Goal: Information Seeking & Learning: Learn about a topic

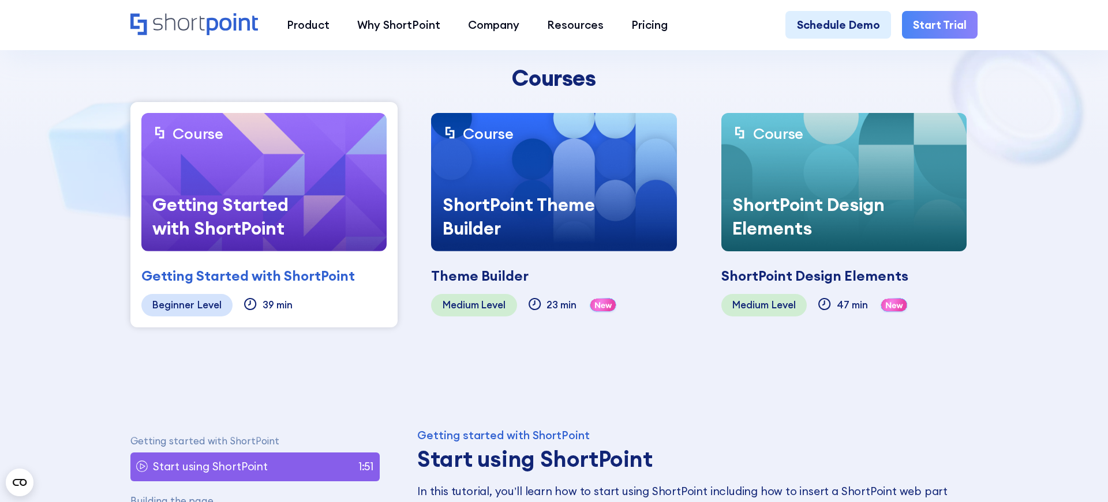
scroll to position [306, 0]
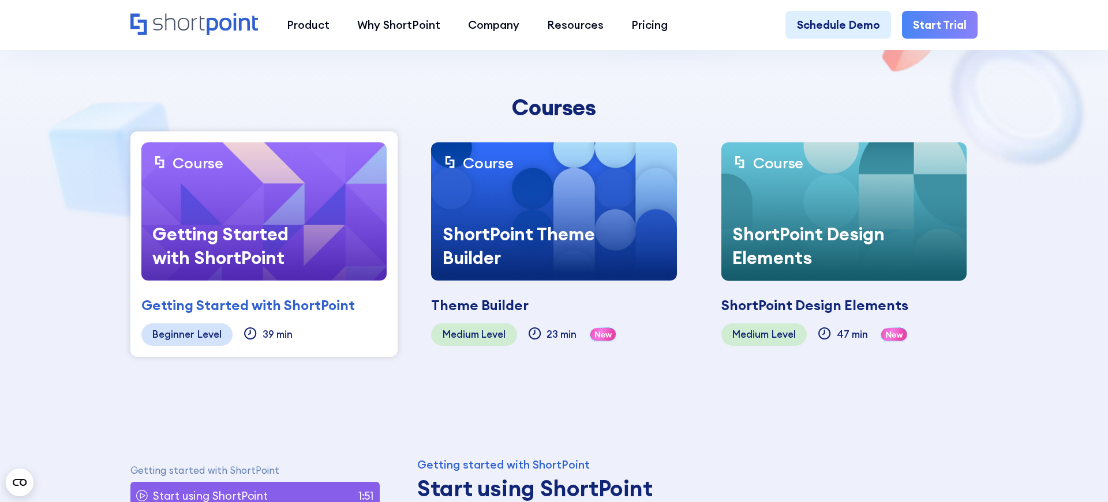
click at [217, 229] on div "Getting Started with ShortPoint" at bounding box center [228, 246] width 175 height 69
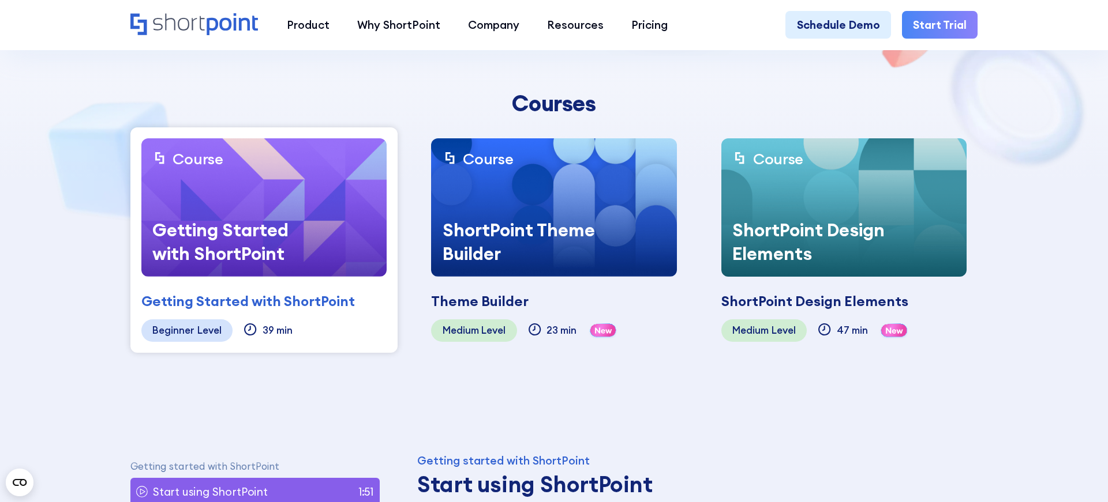
scroll to position [313, 0]
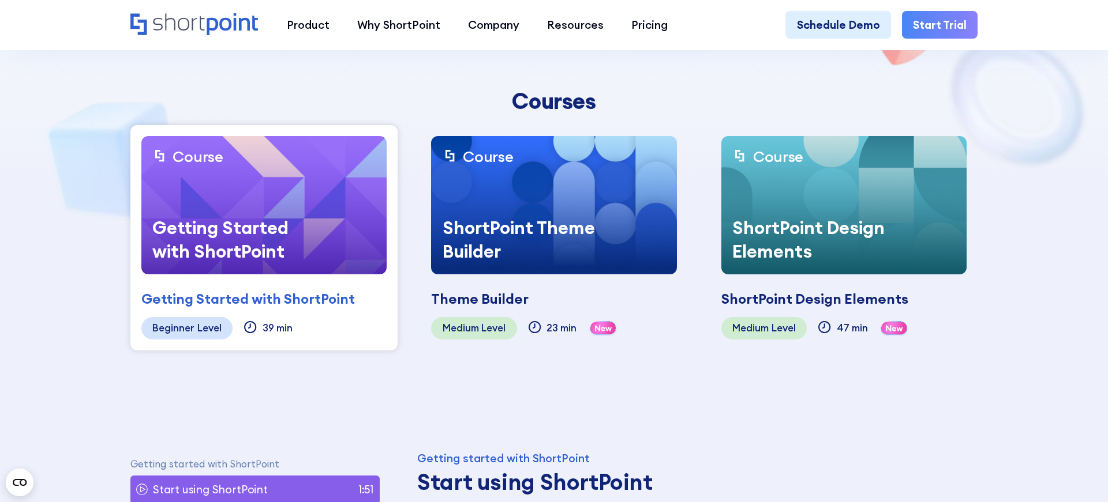
click at [256, 268] on div "Getting Started with ShortPoint" at bounding box center [228, 239] width 175 height 69
click at [87, 262] on section "ShortPoint Academy This course is made specifically for beginners who want to l…" at bounding box center [554, 36] width 1108 height 697
click at [172, 324] on div "Beginner" at bounding box center [173, 329] width 42 height 11
click at [196, 281] on div "Getting Started with ShortPoint Coming soon" at bounding box center [263, 292] width 245 height 35
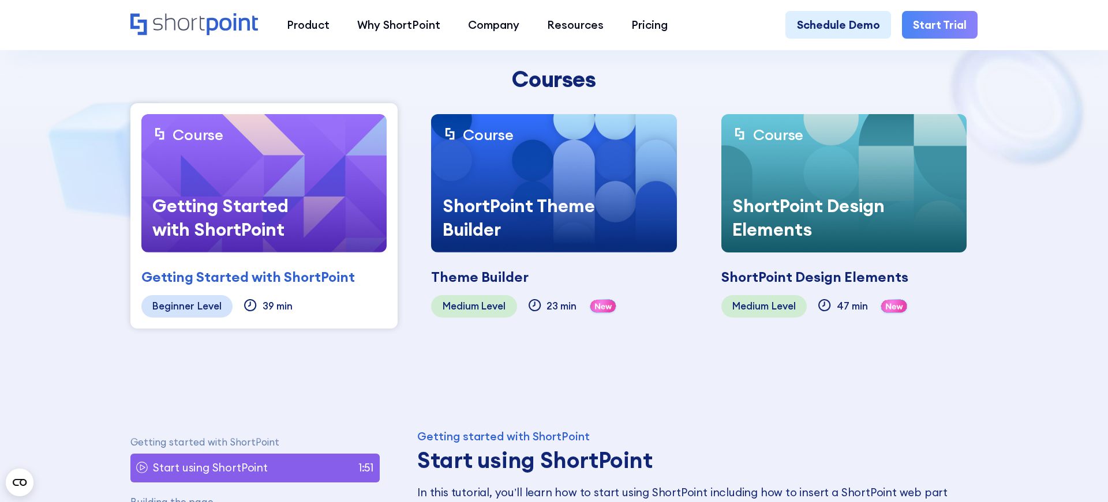
scroll to position [348, 0]
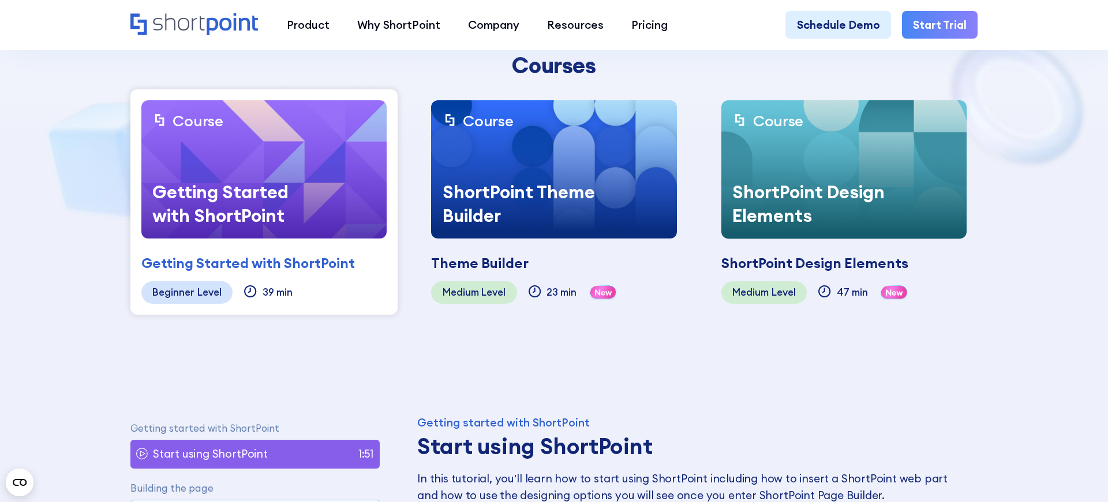
click at [255, 180] on div "Getting Started with ShortPoint" at bounding box center [228, 204] width 175 height 69
click at [510, 174] on div "ShortPoint Theme Builder" at bounding box center [518, 204] width 175 height 69
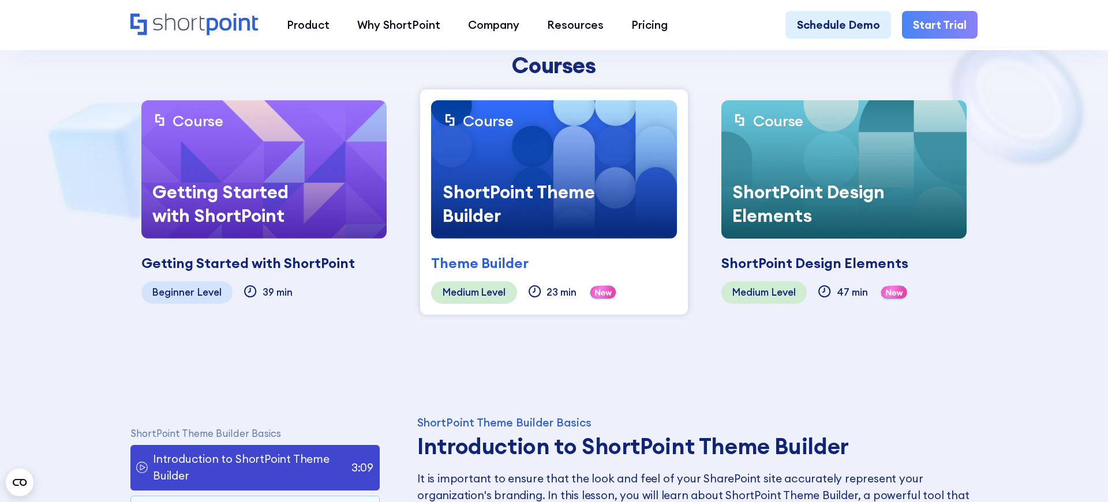
click at [365, 170] on img at bounding box center [263, 169] width 245 height 138
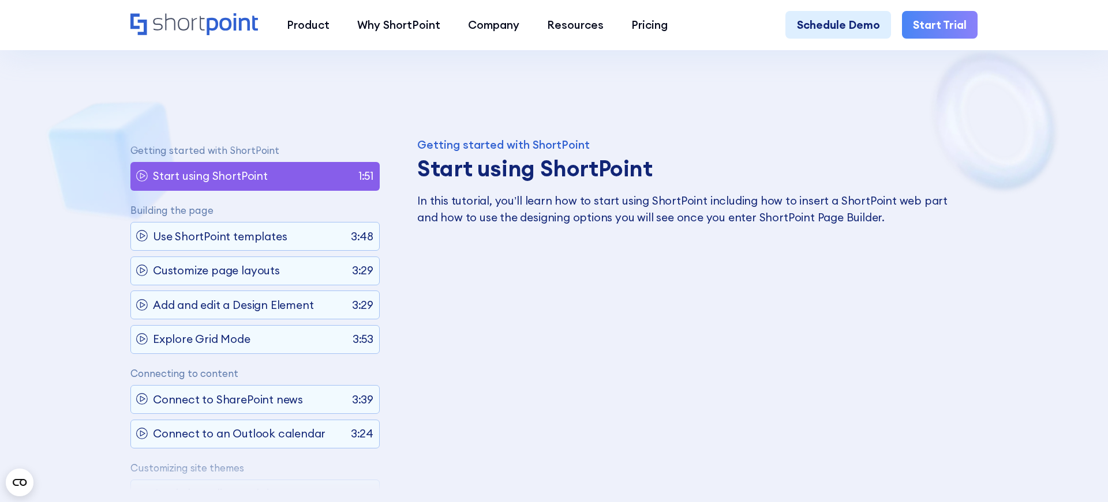
scroll to position [749, 0]
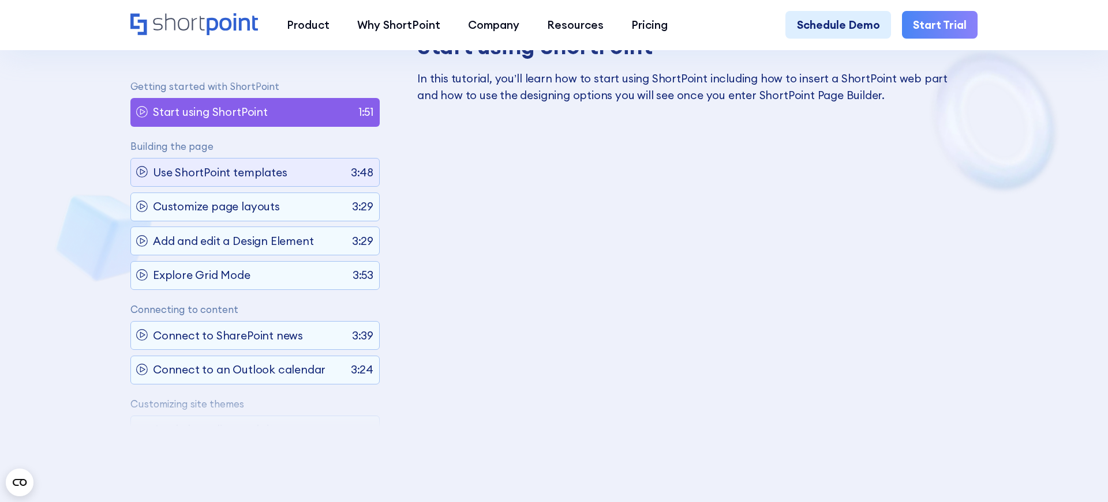
click at [217, 174] on p "Use ShortPoint templates" at bounding box center [220, 172] width 134 height 17
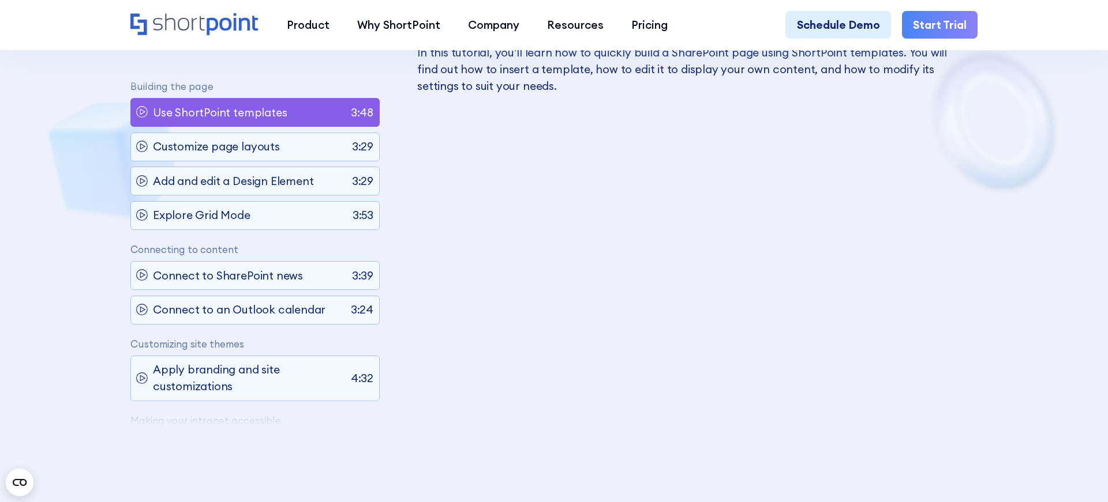
scroll to position [776, 0]
click at [262, 147] on p "Customize page layouts" at bounding box center [216, 146] width 127 height 17
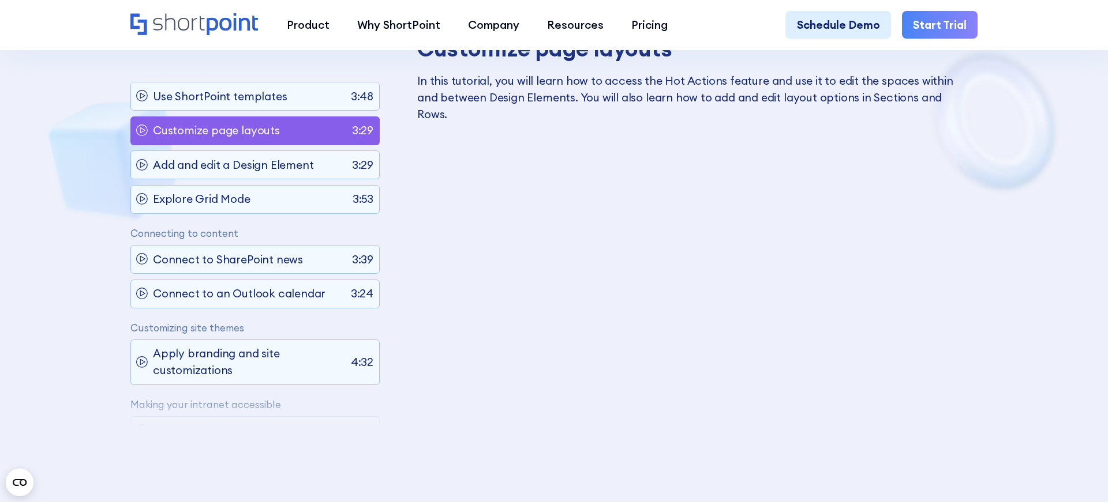
scroll to position [87, 0]
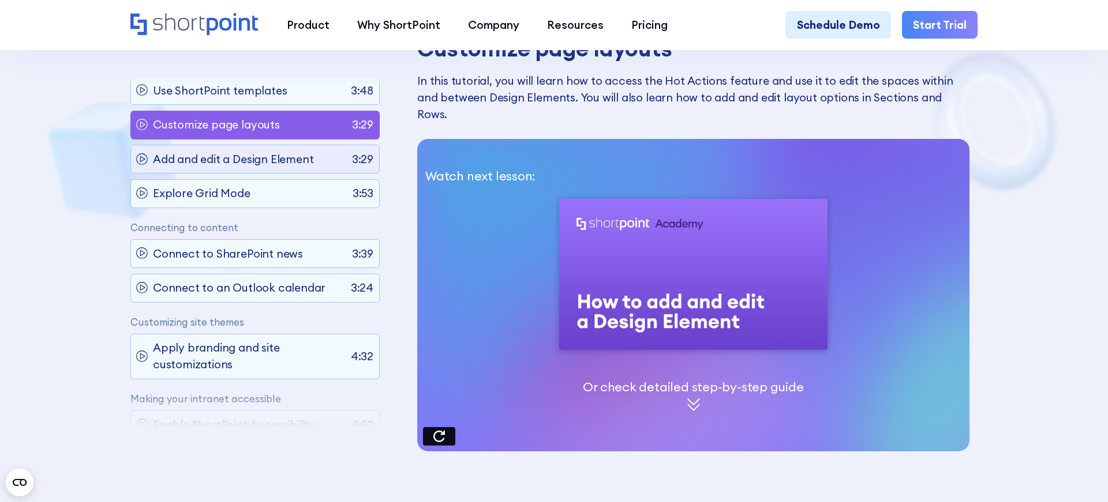
click at [249, 155] on p "Add and edit a Design Element" at bounding box center [233, 159] width 160 height 17
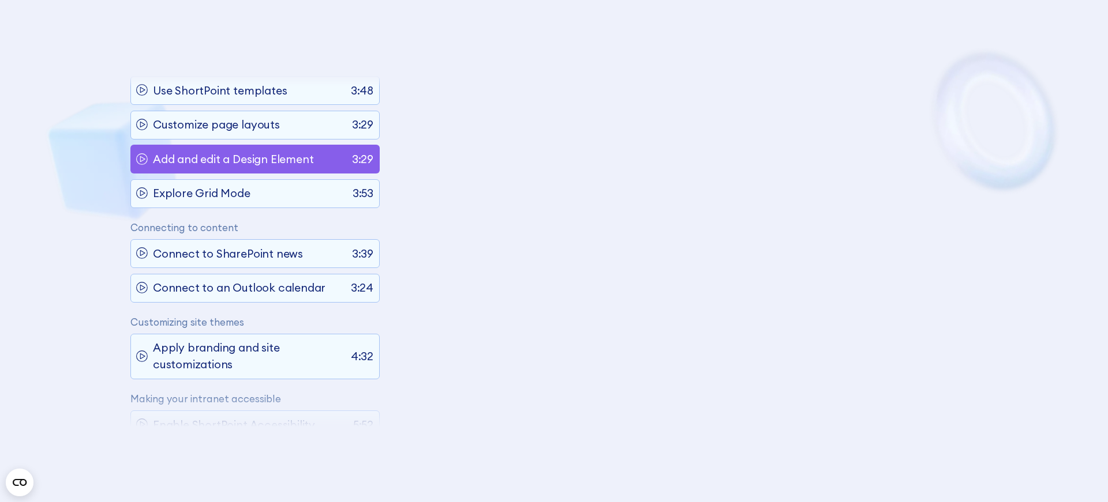
scroll to position [134, 0]
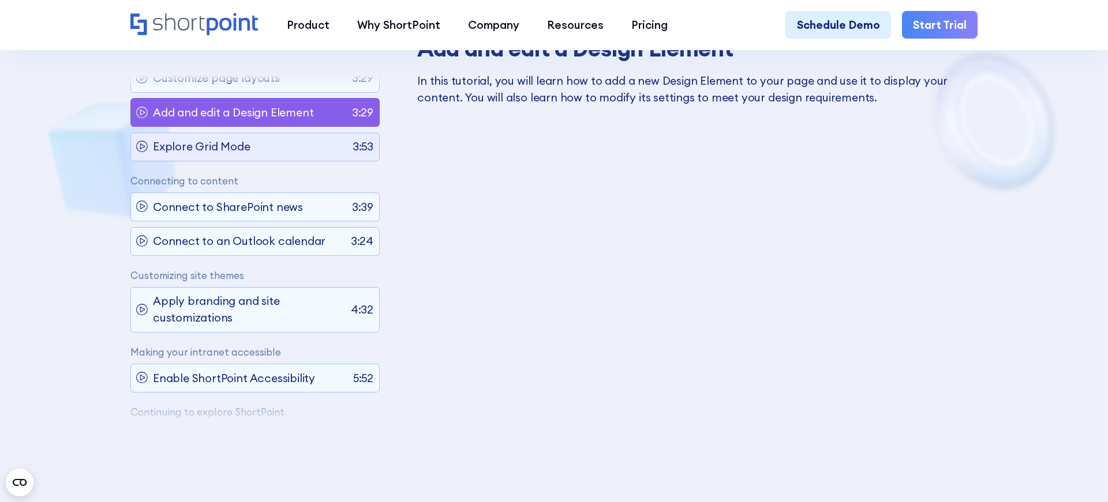
click at [264, 152] on div "Explore Grid Mode 3:53" at bounding box center [254, 147] width 249 height 29
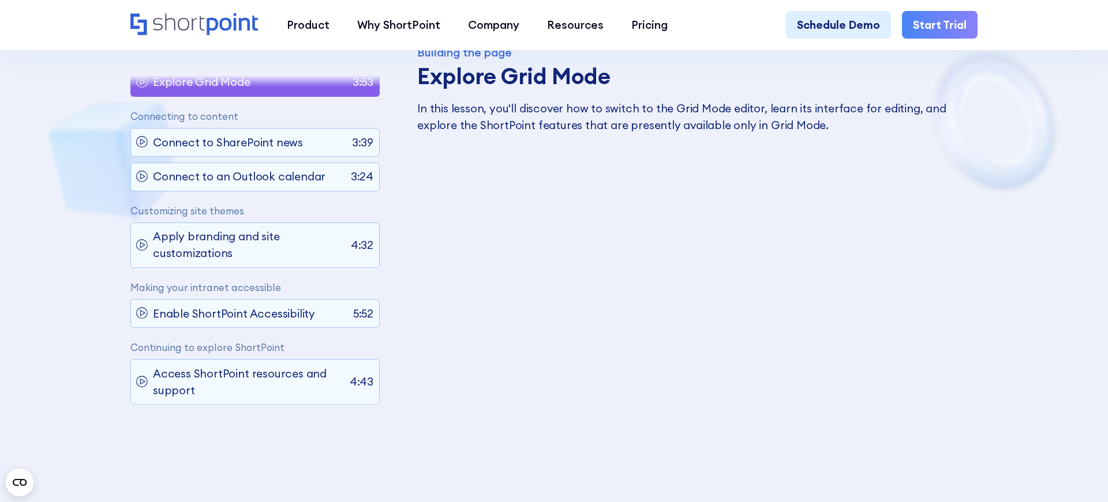
scroll to position [715, 0]
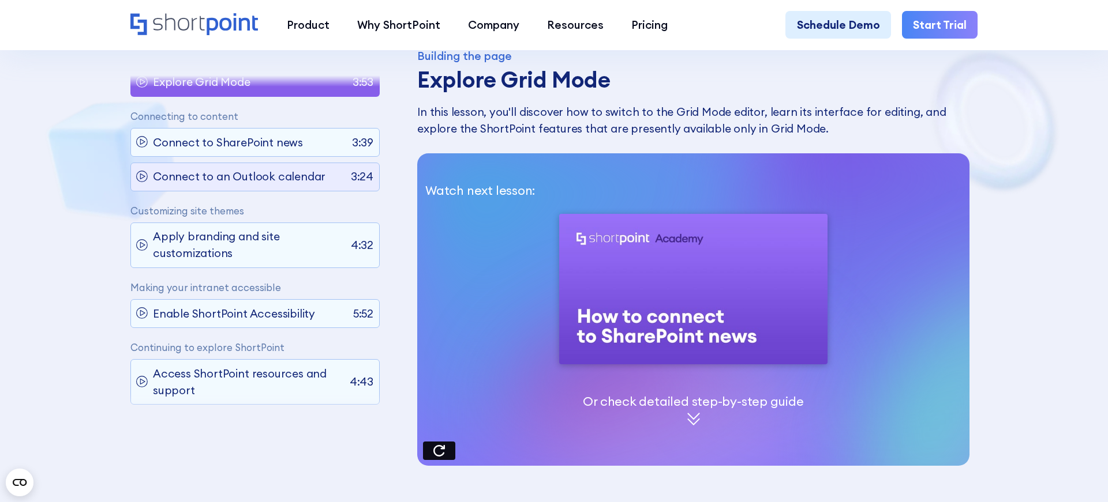
click at [141, 174] on icon at bounding box center [143, 176] width 5 height 5
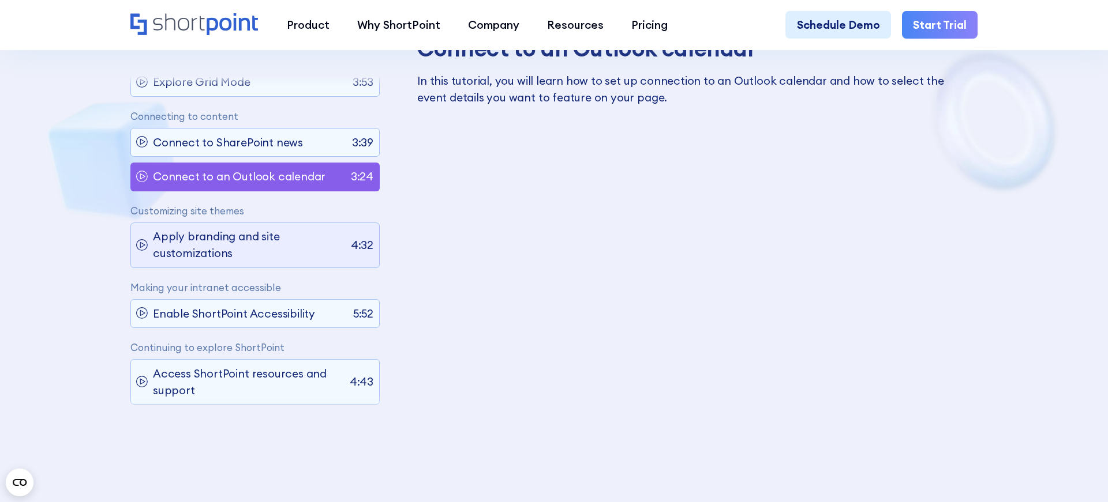
click at [237, 236] on p "Apply branding and site customizations" at bounding box center [249, 245] width 192 height 33
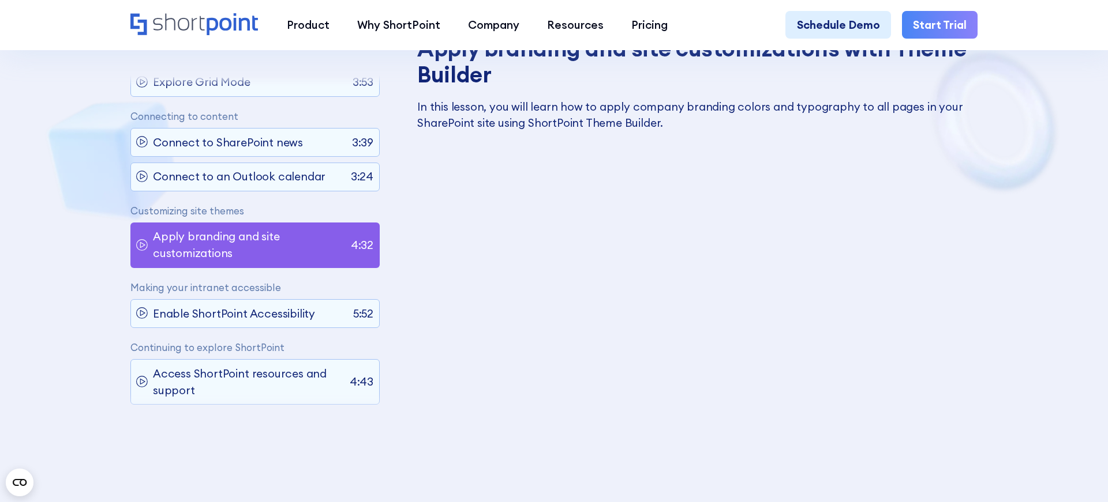
scroll to position [748, 0]
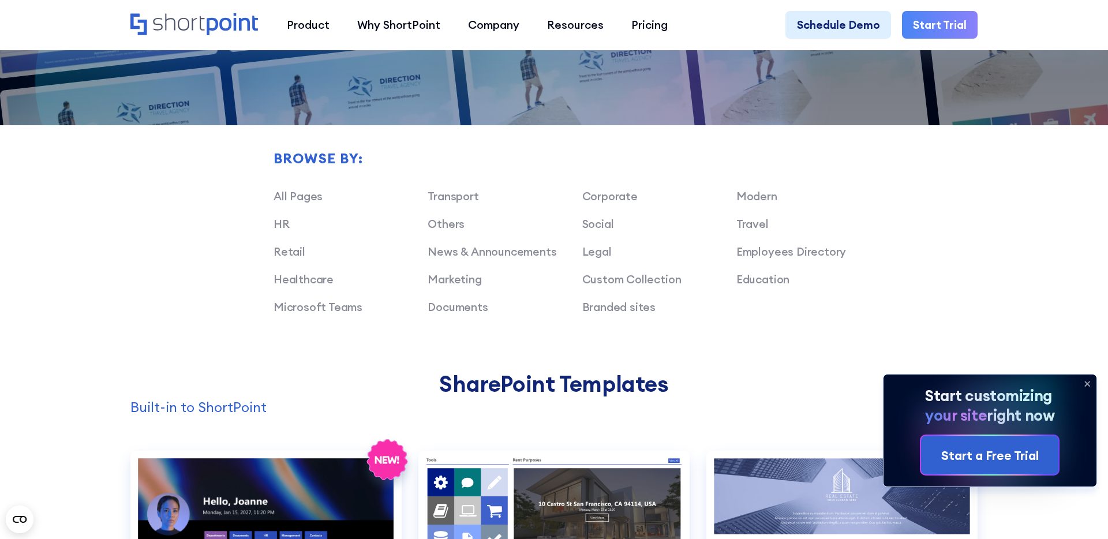
scroll to position [878, 0]
click at [174, 232] on div "Browse by: All Pages Transport Corporate Modern HR Others Social Travel Retail …" at bounding box center [553, 193] width 847 height 355
click at [748, 197] on link "Modern" at bounding box center [756, 196] width 41 height 14
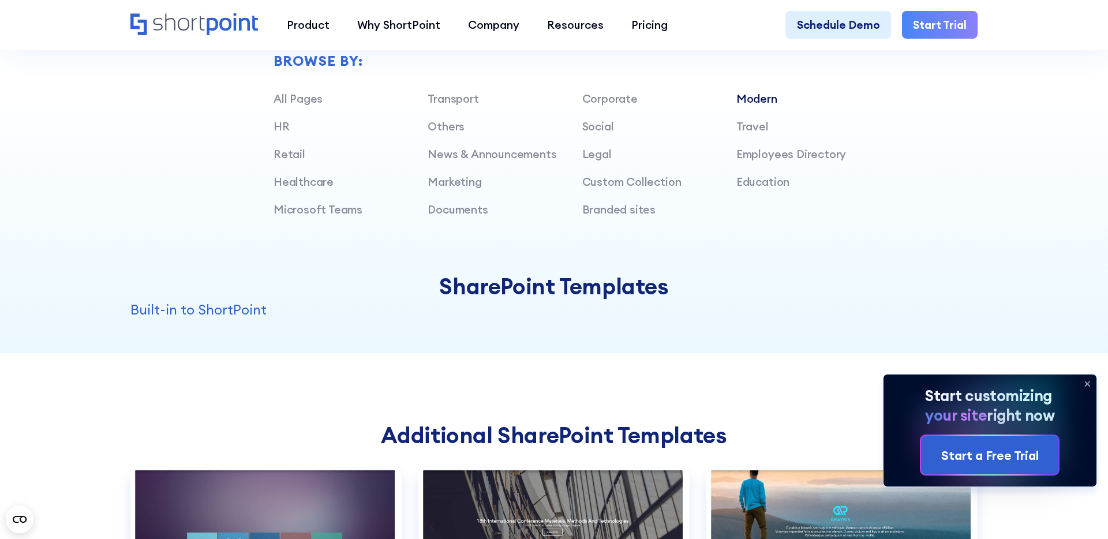
scroll to position [868, 0]
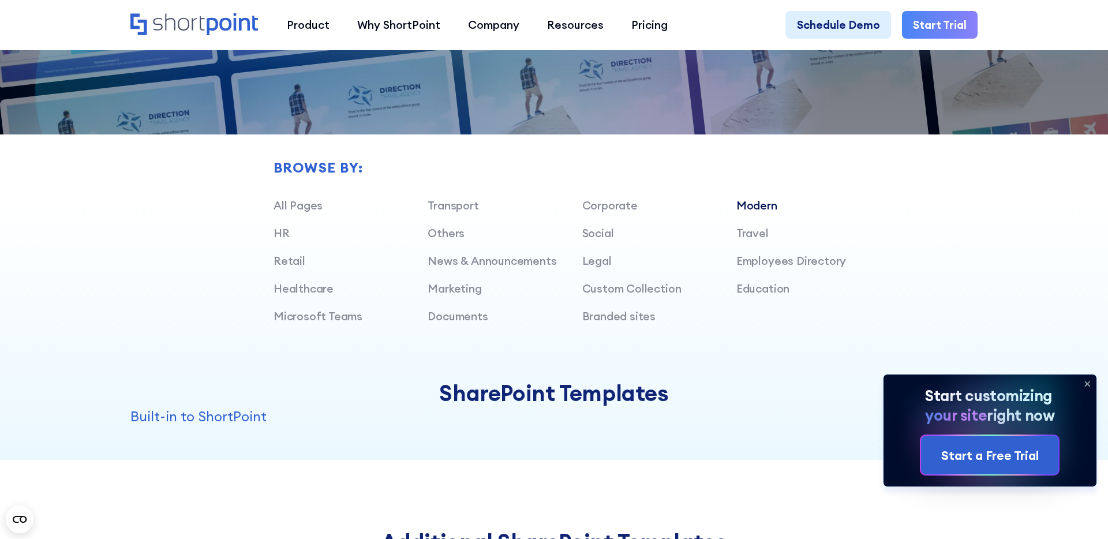
drag, startPoint x: 1090, startPoint y: 385, endPoint x: 1007, endPoint y: 369, distance: 84.2
click at [1090, 385] on icon at bounding box center [1087, 383] width 18 height 18
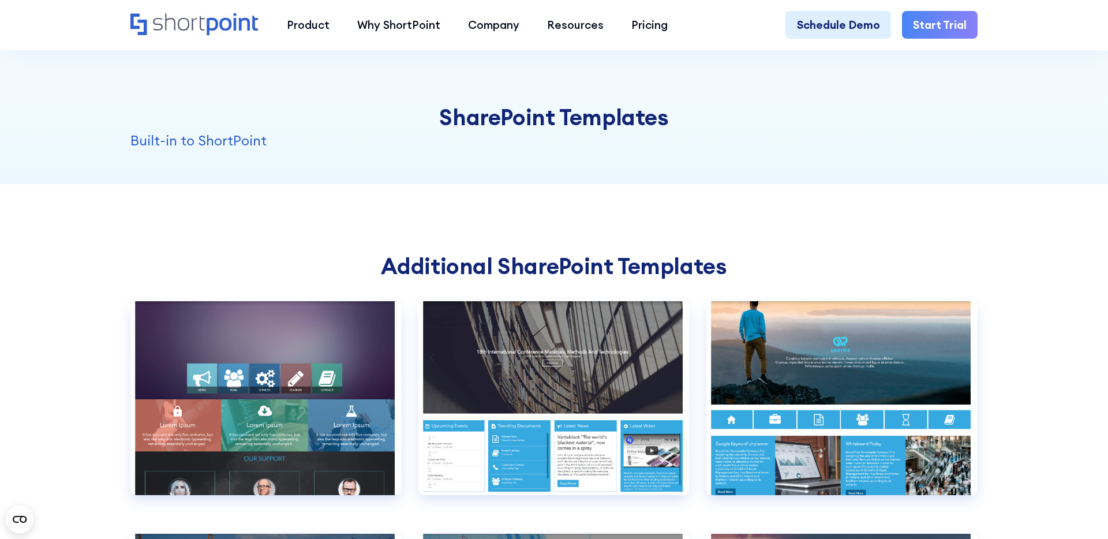
scroll to position [1148, 0]
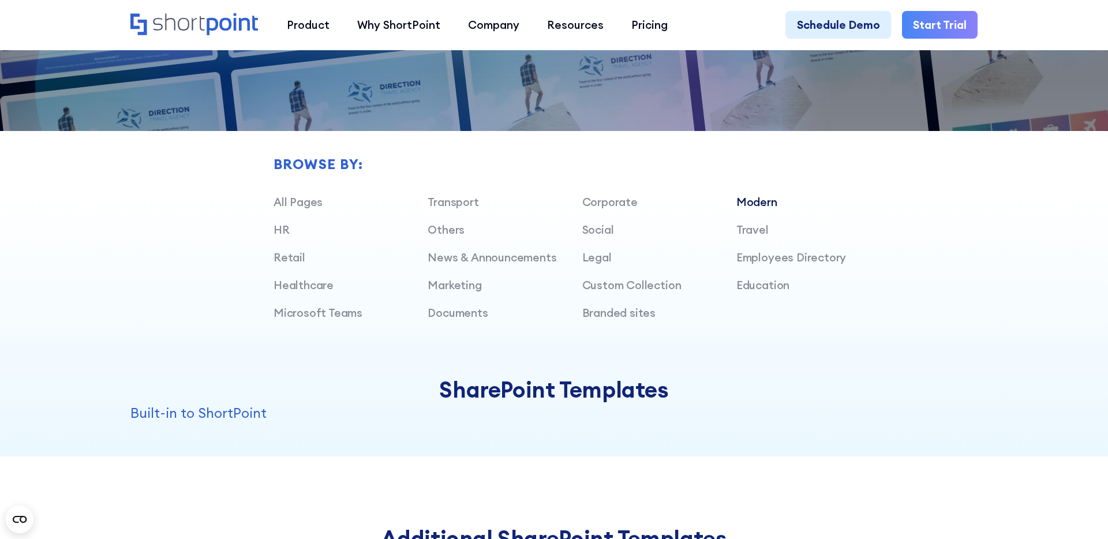
scroll to position [872, 0]
click at [761, 200] on link "Modern" at bounding box center [756, 201] width 41 height 14
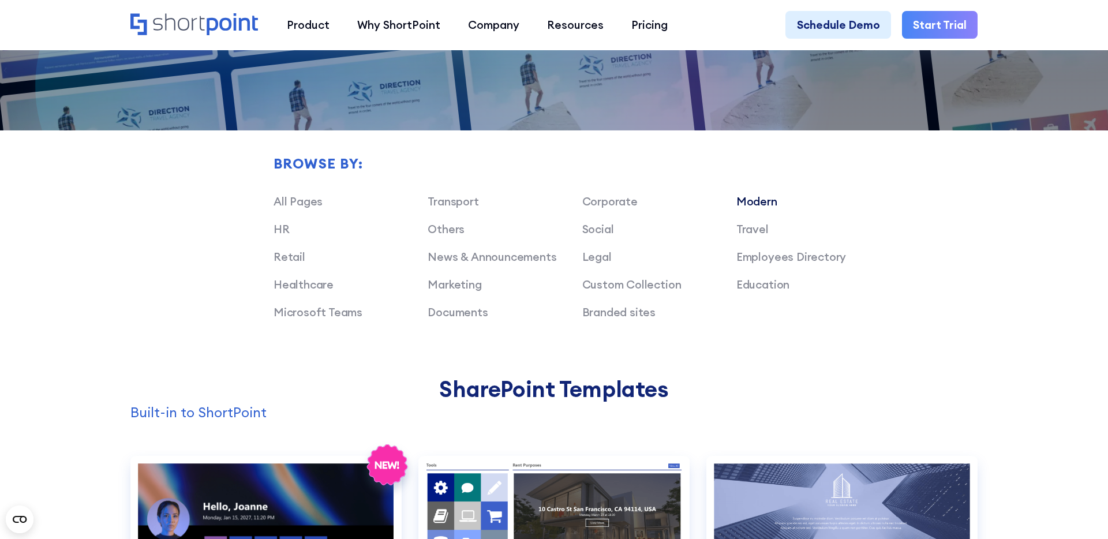
click at [765, 200] on link "Modern" at bounding box center [756, 201] width 41 height 14
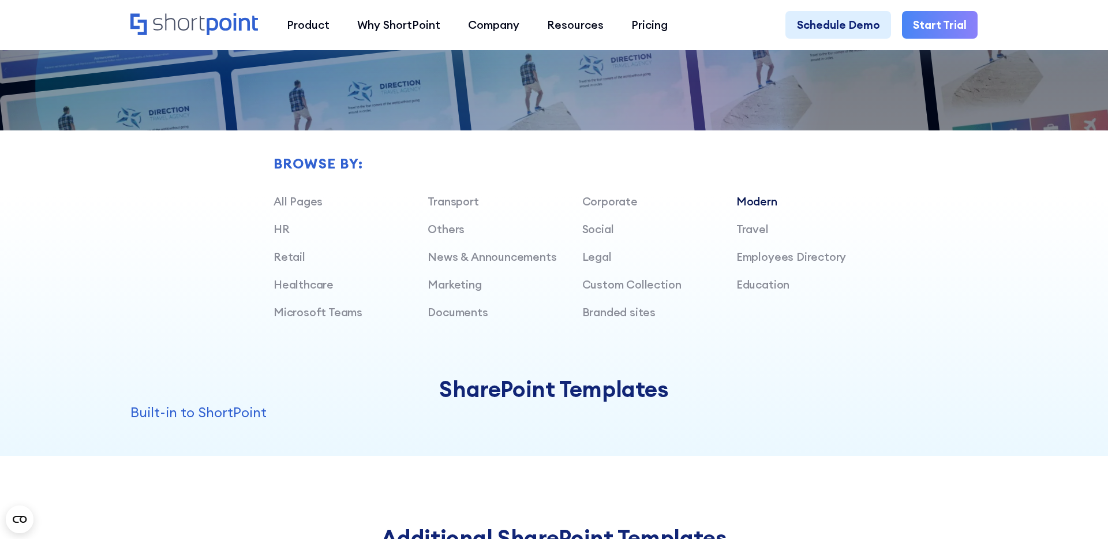
click at [765, 200] on link "Modern" at bounding box center [756, 201] width 41 height 14
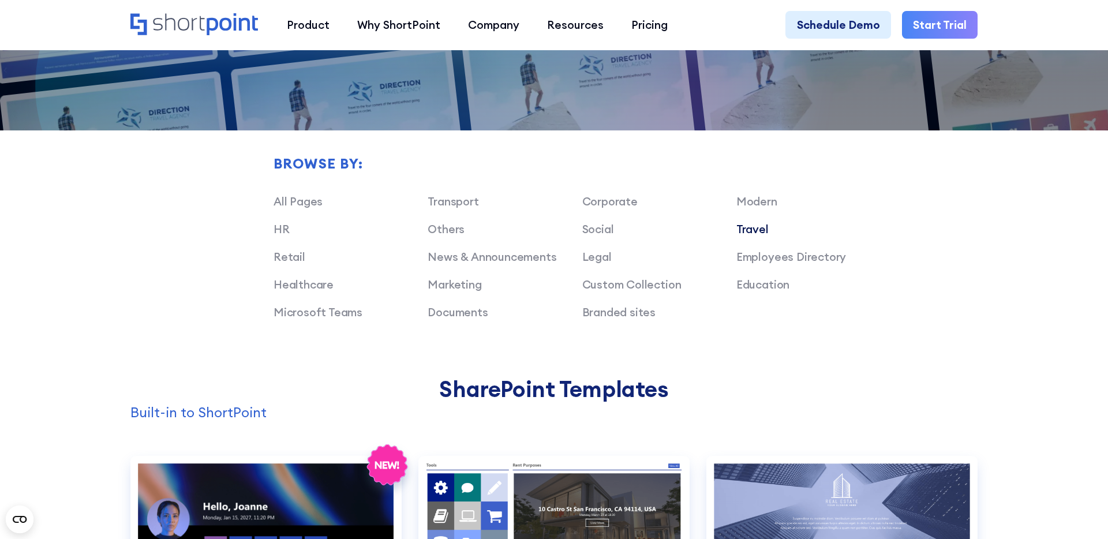
click at [737, 230] on link "Travel" at bounding box center [752, 229] width 32 height 14
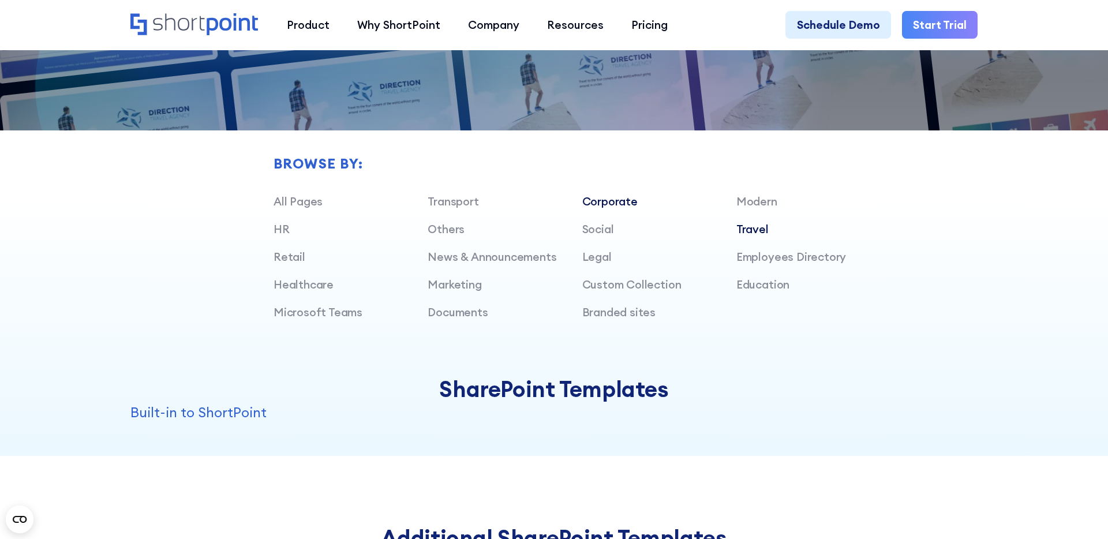
click at [607, 203] on link "Corporate" at bounding box center [609, 201] width 55 height 14
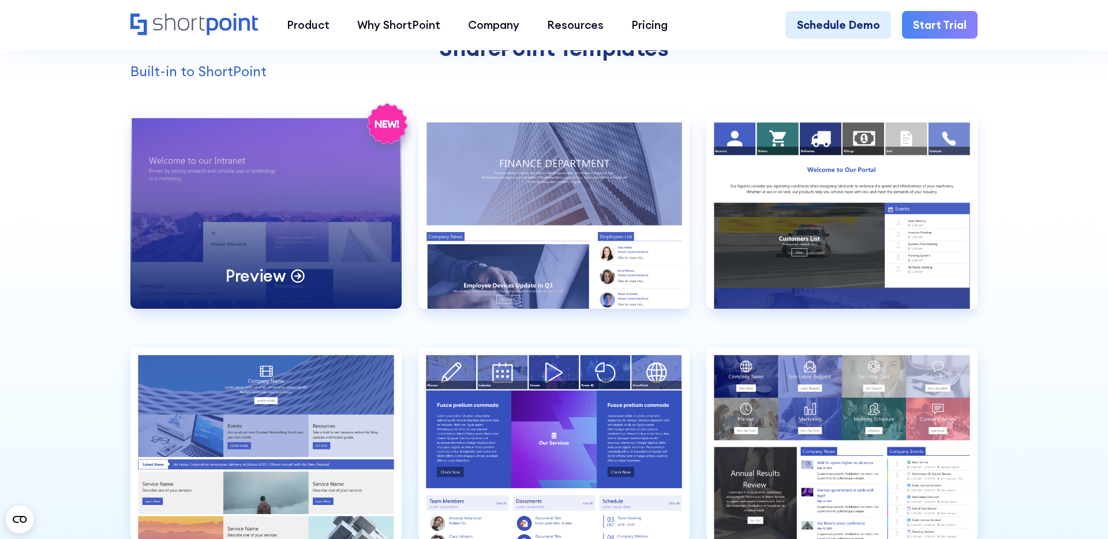
scroll to position [1216, 0]
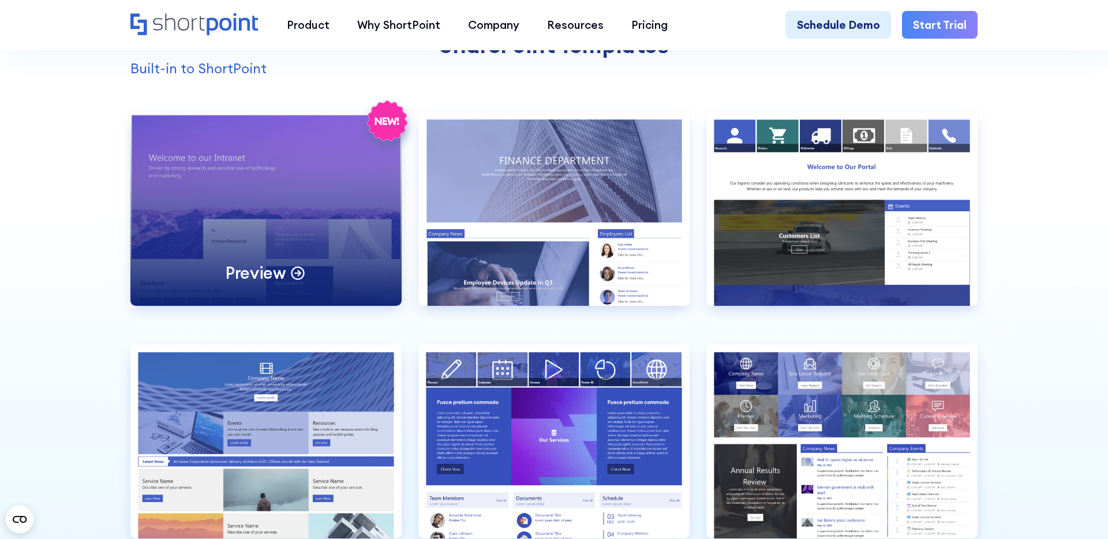
click at [261, 219] on div "Preview" at bounding box center [265, 209] width 271 height 194
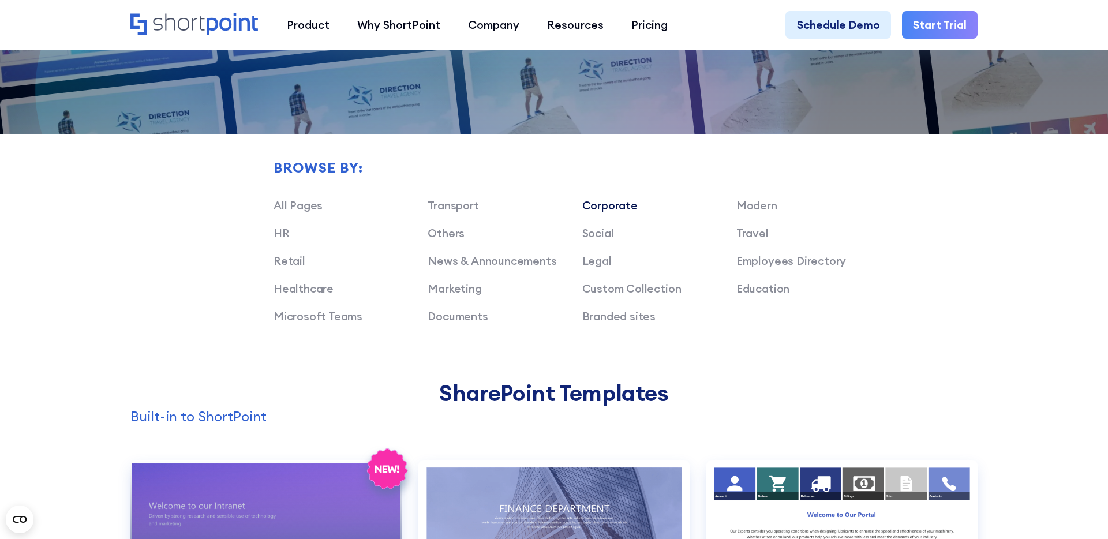
scroll to position [859, 0]
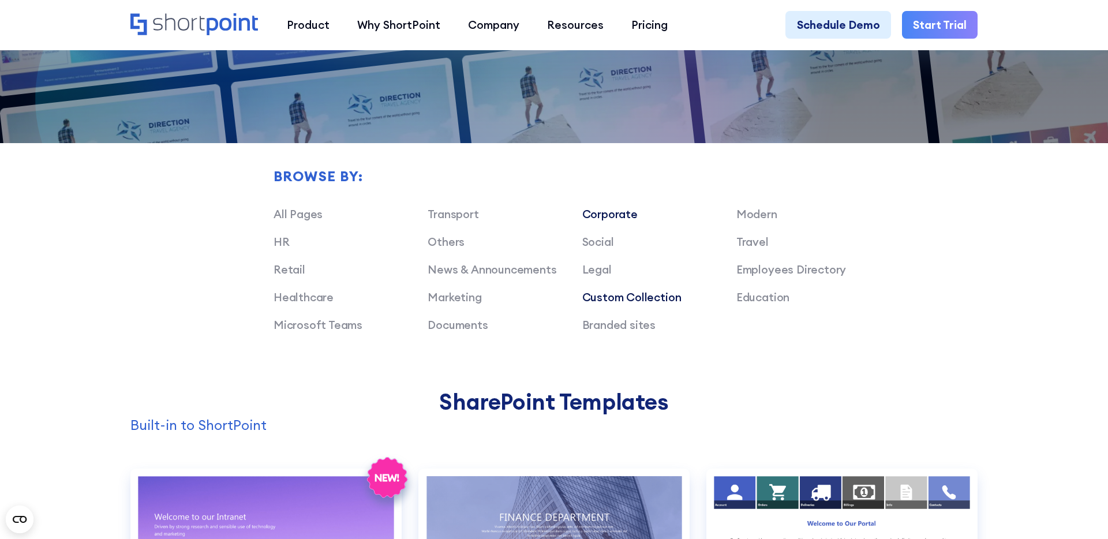
click at [636, 291] on link "Custom Collection" at bounding box center [631, 297] width 99 height 14
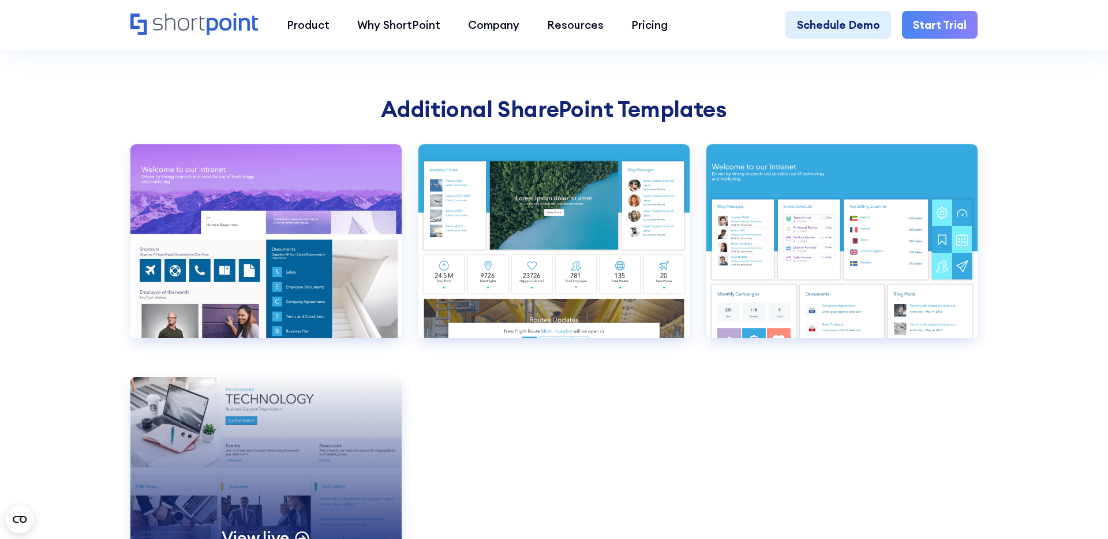
scroll to position [1292, 0]
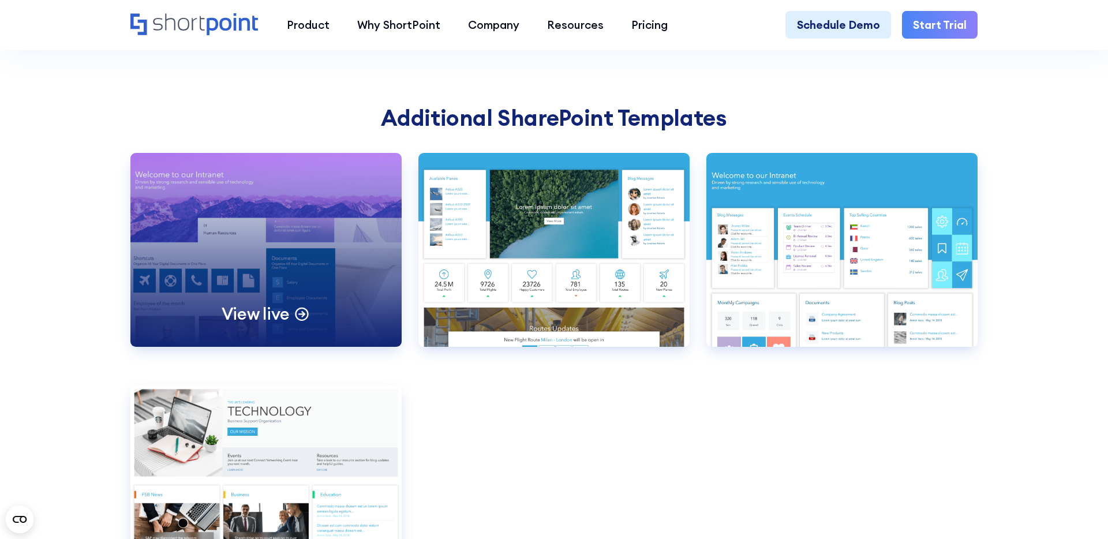
click at [296, 314] on circle at bounding box center [302, 314] width 13 height 13
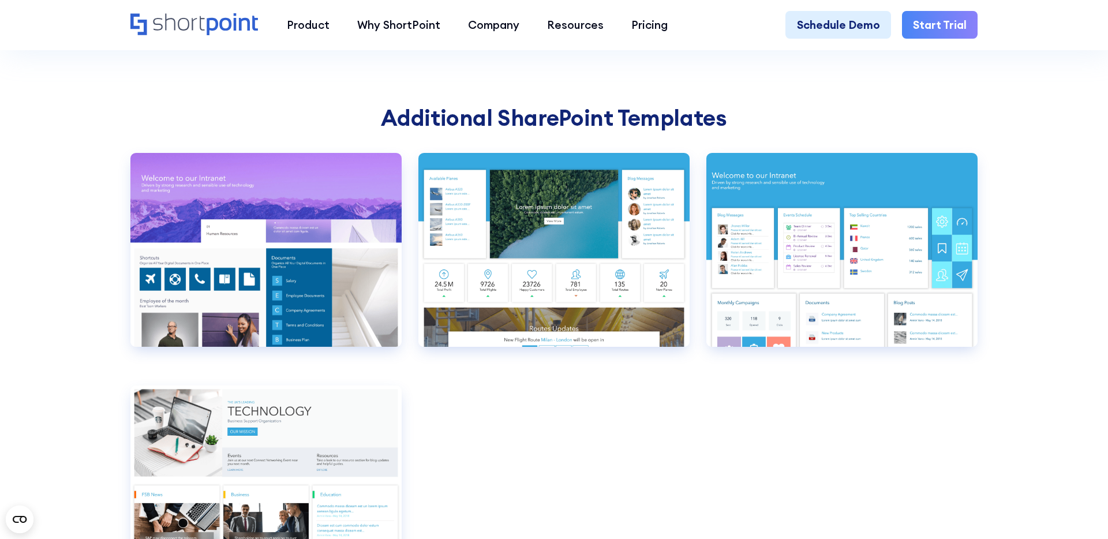
click at [226, 116] on h2 "Additional SharePoint Templates" at bounding box center [553, 118] width 847 height 26
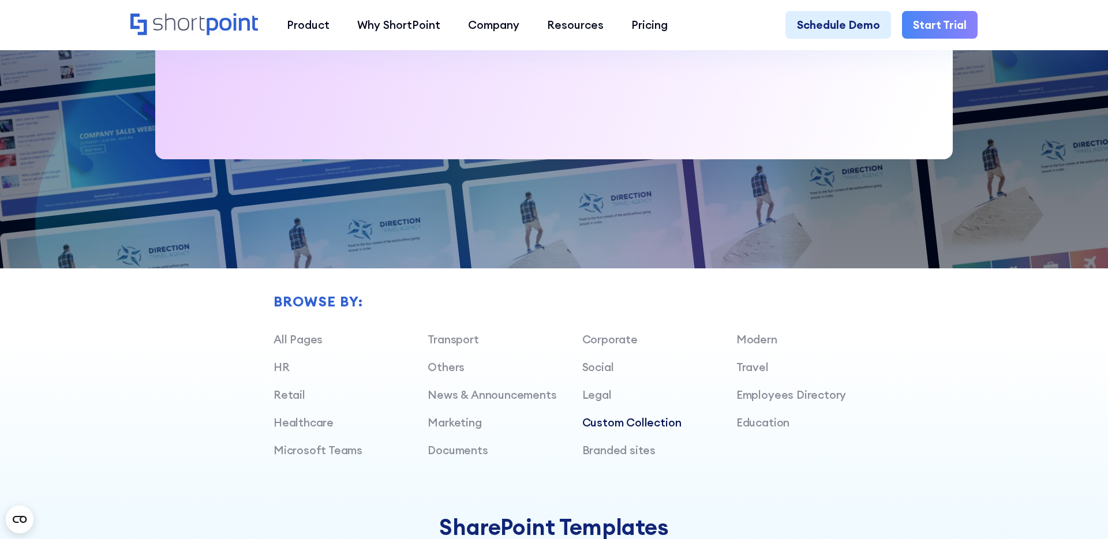
scroll to position [733, 0]
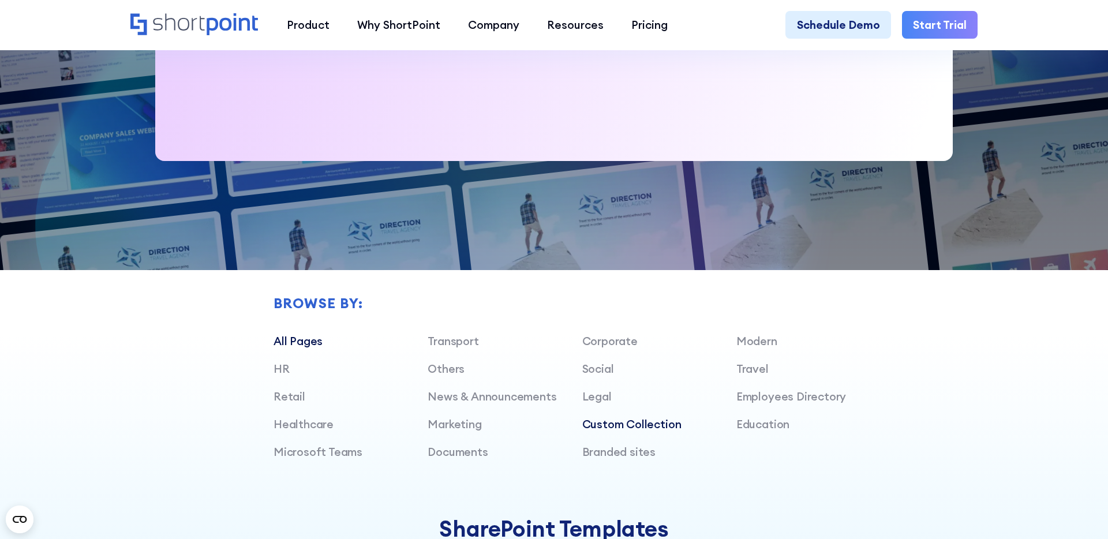
click at [295, 340] on link "All Pages" at bounding box center [297, 341] width 49 height 14
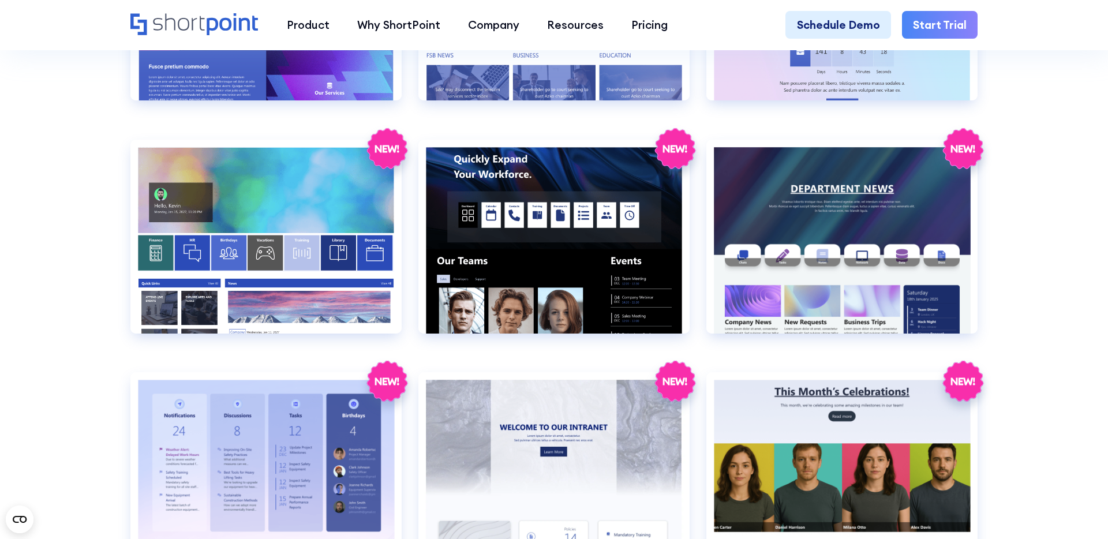
scroll to position [2121, 0]
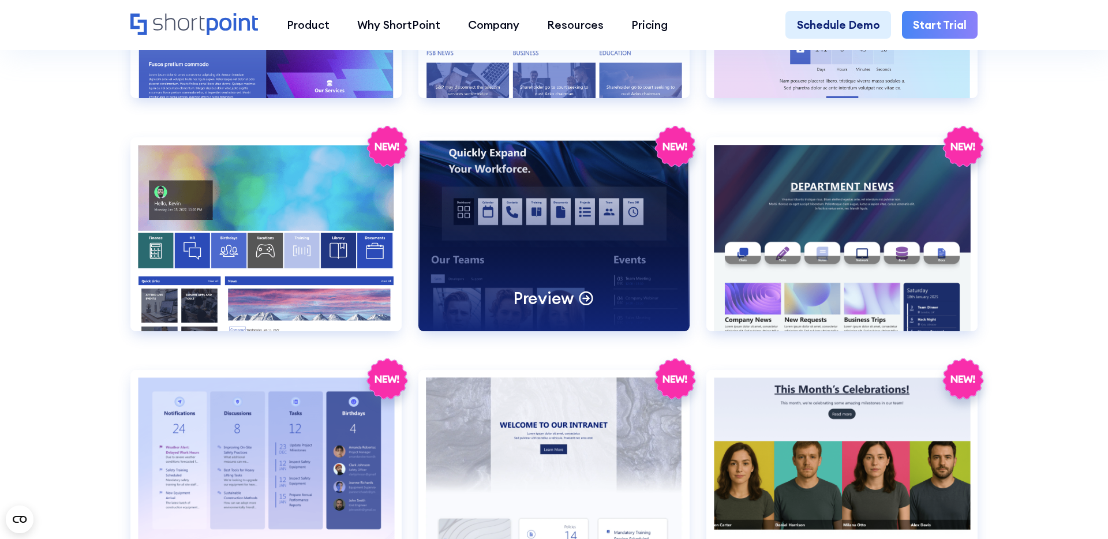
click at [581, 294] on circle at bounding box center [586, 298] width 13 height 13
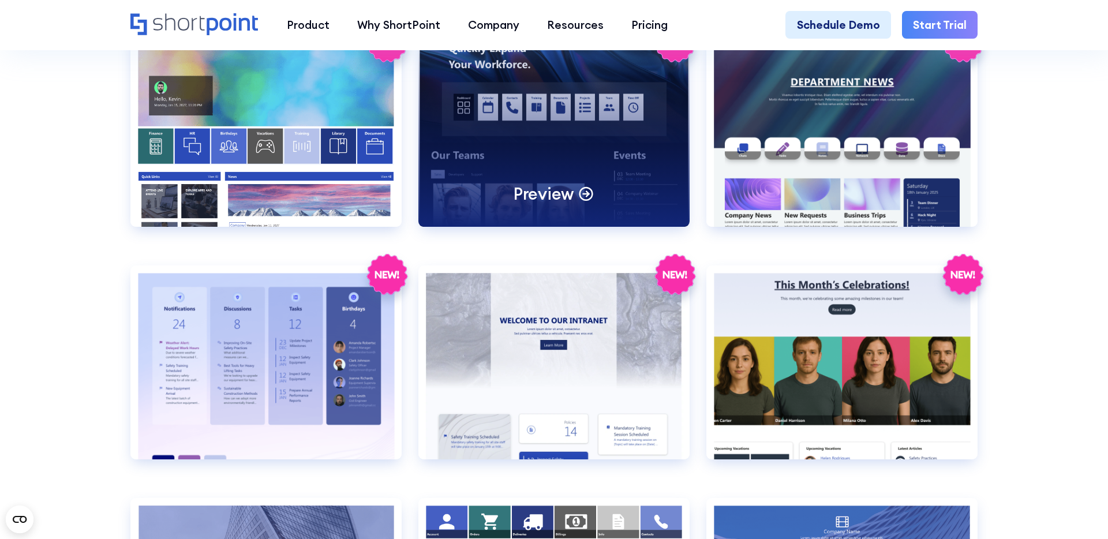
scroll to position [2229, 0]
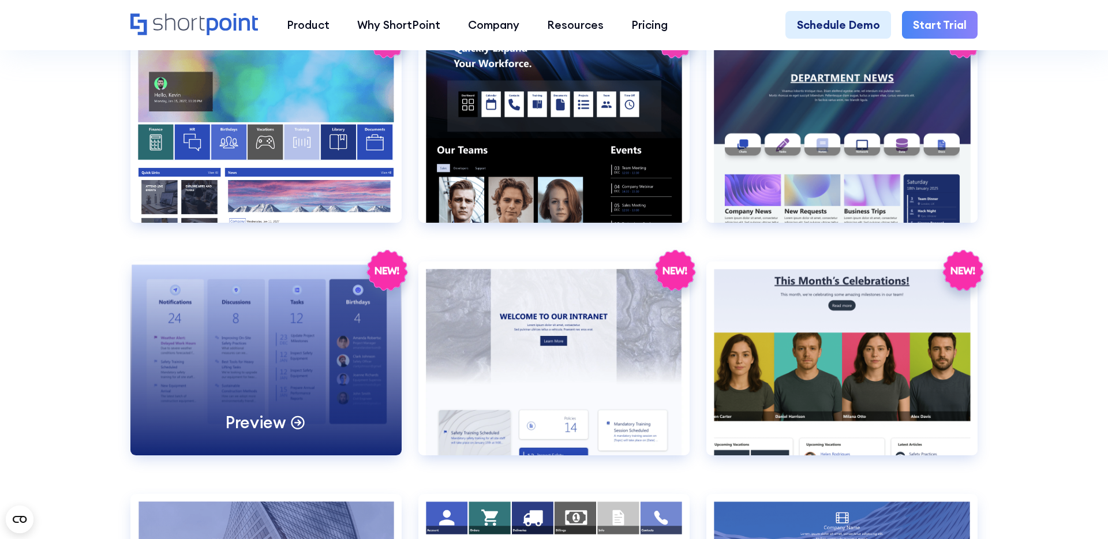
click at [269, 425] on p "Preview" at bounding box center [256, 421] width 60 height 21
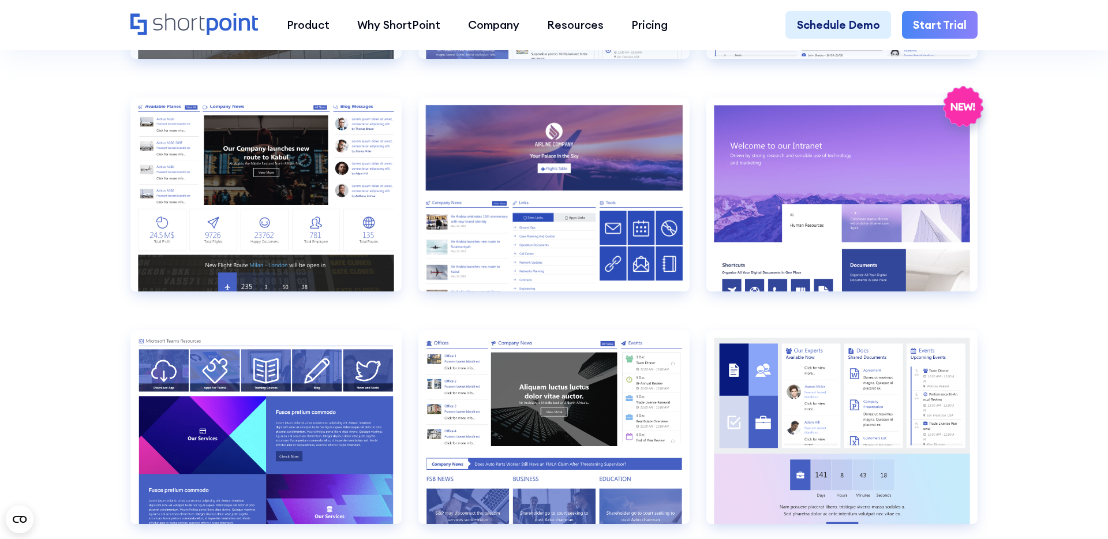
scroll to position [1666, 0]
